Goal: Information Seeking & Learning: Learn about a topic

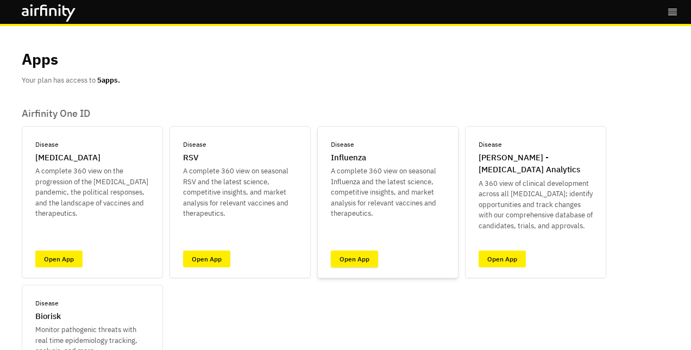
click at [352, 259] on link "Open App" at bounding box center [354, 258] width 47 height 17
